Goal: Task Accomplishment & Management: Manage account settings

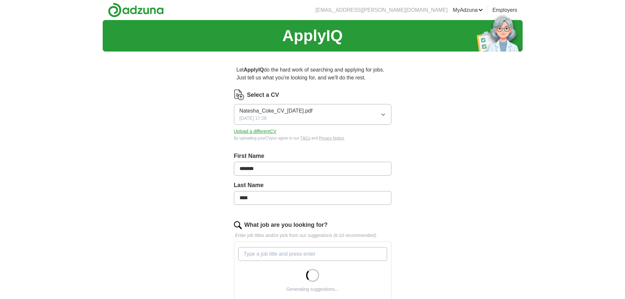
click at [255, 131] on button "Upload a different CV" at bounding box center [255, 131] width 43 height 7
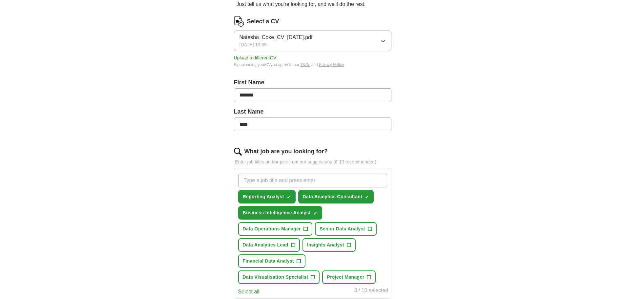
scroll to position [98, 0]
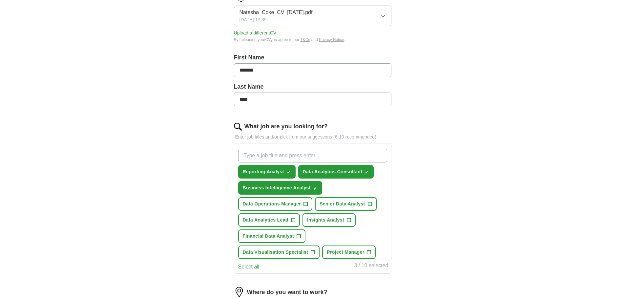
click at [372, 203] on button "Senior Data Analyst +" at bounding box center [345, 203] width 61 height 13
click at [348, 220] on span "+" at bounding box center [349, 220] width 4 height 5
click at [293, 219] on span "+" at bounding box center [293, 220] width 4 height 5
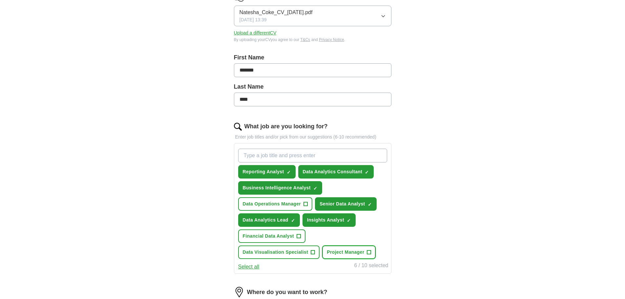
click at [368, 250] on span "+" at bounding box center [369, 252] width 4 height 5
click at [313, 251] on span "+" at bounding box center [313, 252] width 4 height 5
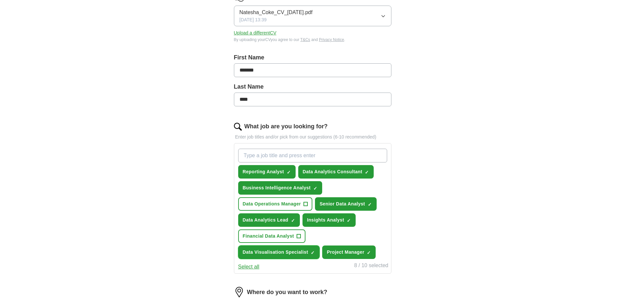
scroll to position [131, 0]
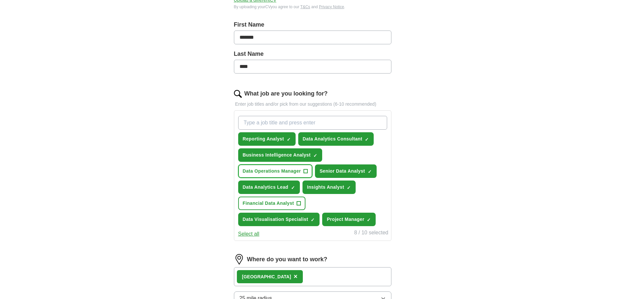
click at [303, 170] on button "Data Operations Manager +" at bounding box center [275, 170] width 74 height 13
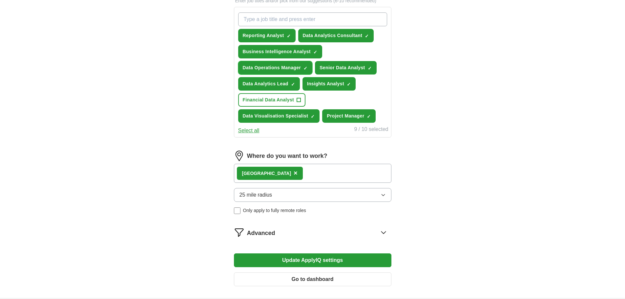
scroll to position [230, 0]
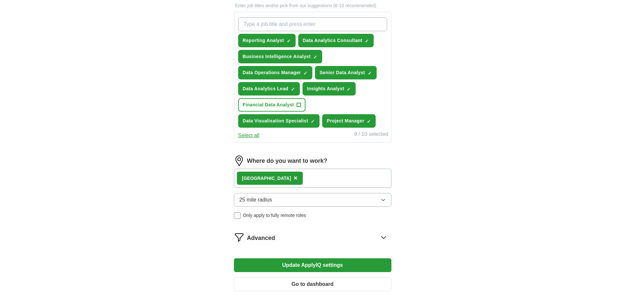
click at [315, 266] on button "Update ApplyIQ settings" at bounding box center [313, 265] width 158 height 14
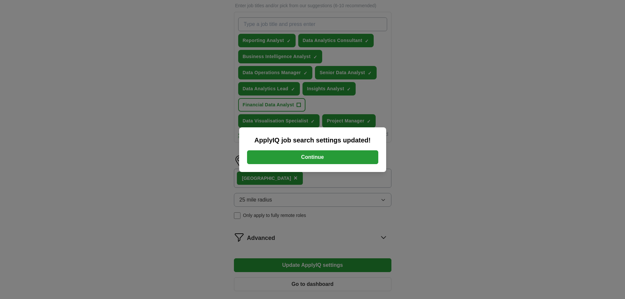
click at [336, 160] on button "Continue" at bounding box center [312, 157] width 131 height 14
